Goal: Check status: Check status

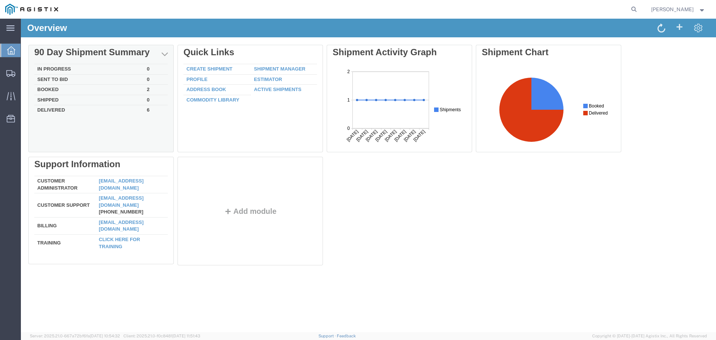
click at [54, 90] on td "Booked" at bounding box center [89, 90] width 110 height 10
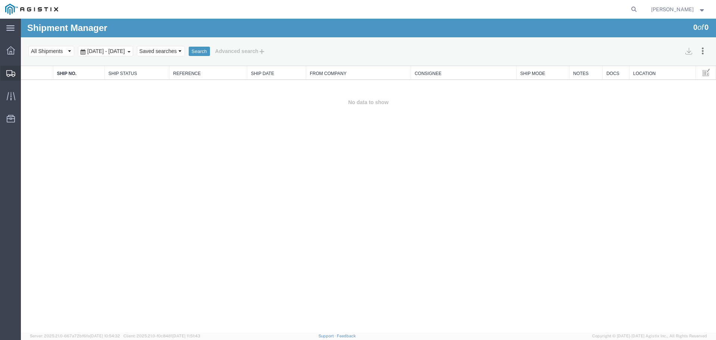
click at [0, 0] on span "Shipment Manager" at bounding box center [0, 0] width 0 height 0
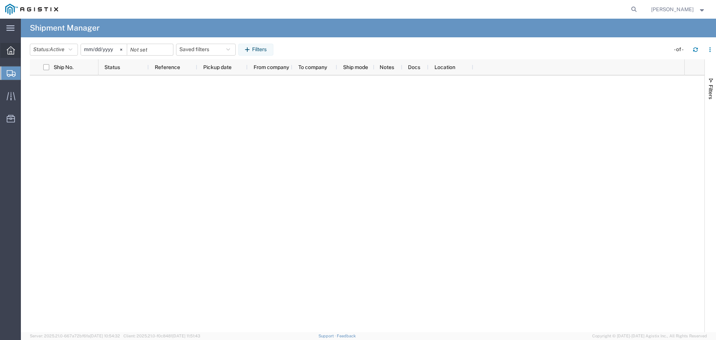
click at [11, 54] on icon at bounding box center [11, 50] width 8 height 8
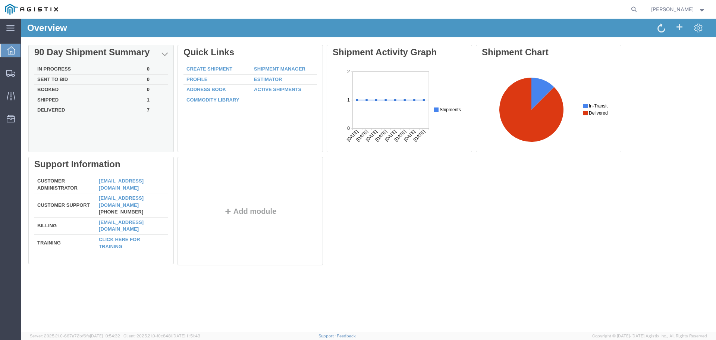
click at [61, 101] on td "Shipped" at bounding box center [89, 100] width 110 height 10
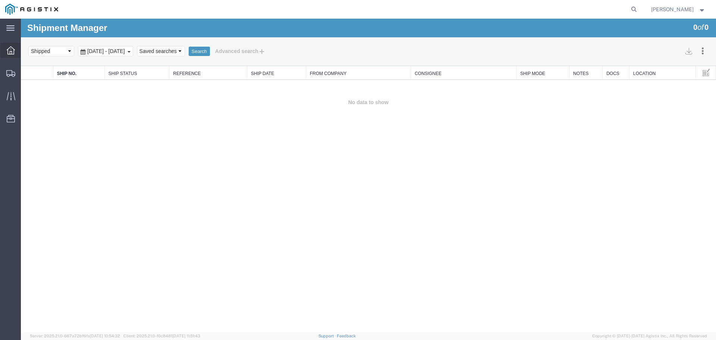
click at [3, 51] on div at bounding box center [10, 50] width 21 height 15
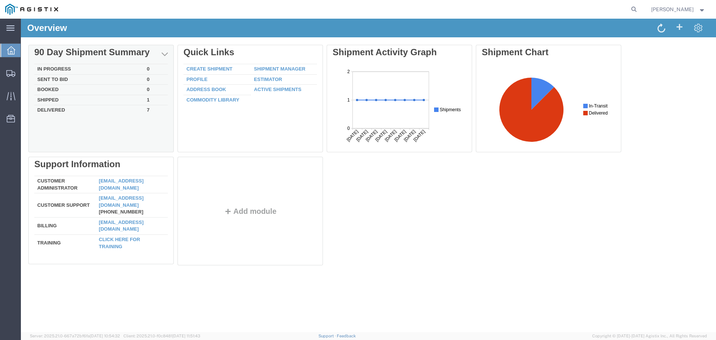
click at [57, 109] on td "Delivered" at bounding box center [89, 109] width 110 height 9
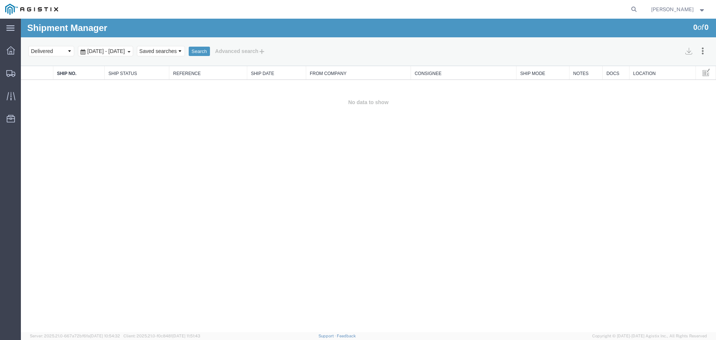
click at [174, 133] on div "Shipment Manager 0 of 0 Search Assign To Batch Processing Cancel Shipments Cons…" at bounding box center [368, 175] width 695 height 313
click at [14, 50] on icon at bounding box center [11, 50] width 8 height 8
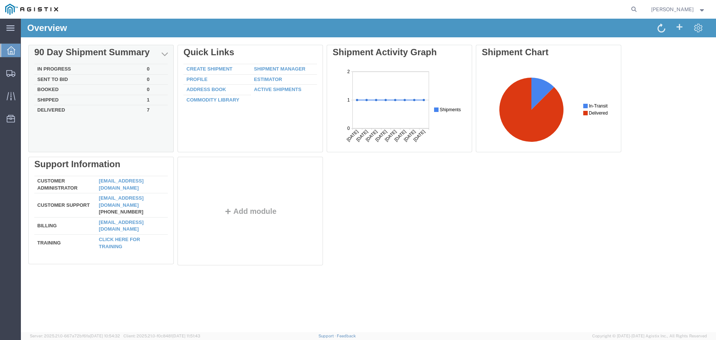
click at [108, 101] on td "Shipped" at bounding box center [89, 100] width 110 height 10
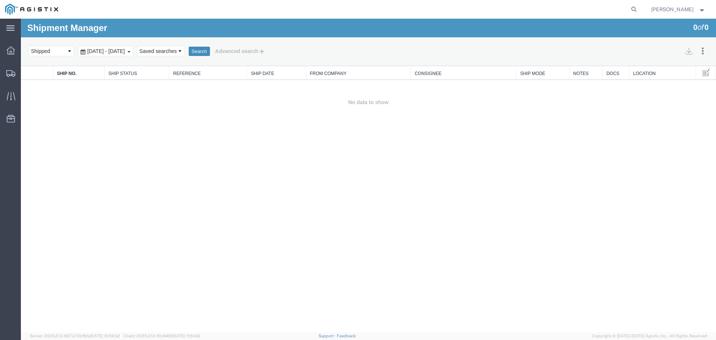
click at [210, 51] on button "Search" at bounding box center [199, 52] width 21 height 10
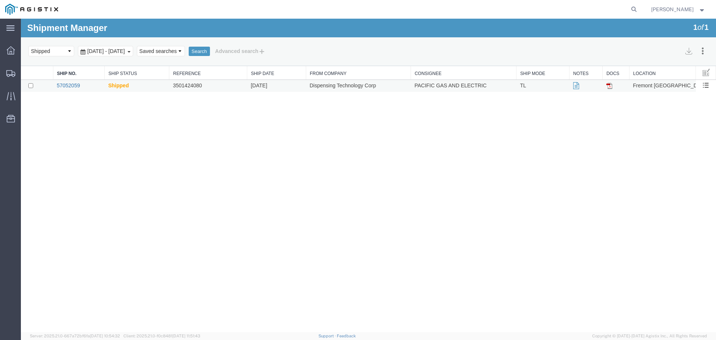
click at [70, 85] on link "57052059" at bounding box center [68, 85] width 23 height 6
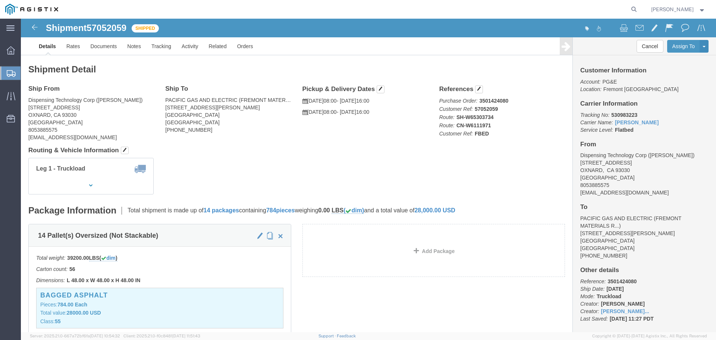
click h4 "Routing & Vehicle Information"
